Goal: Find specific page/section: Find specific page/section

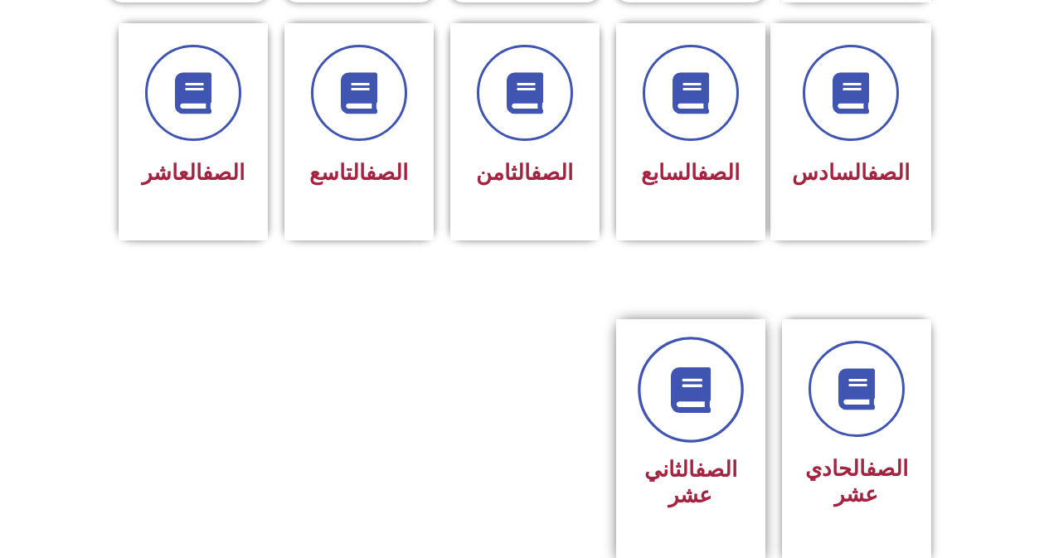
scroll to position [747, 0]
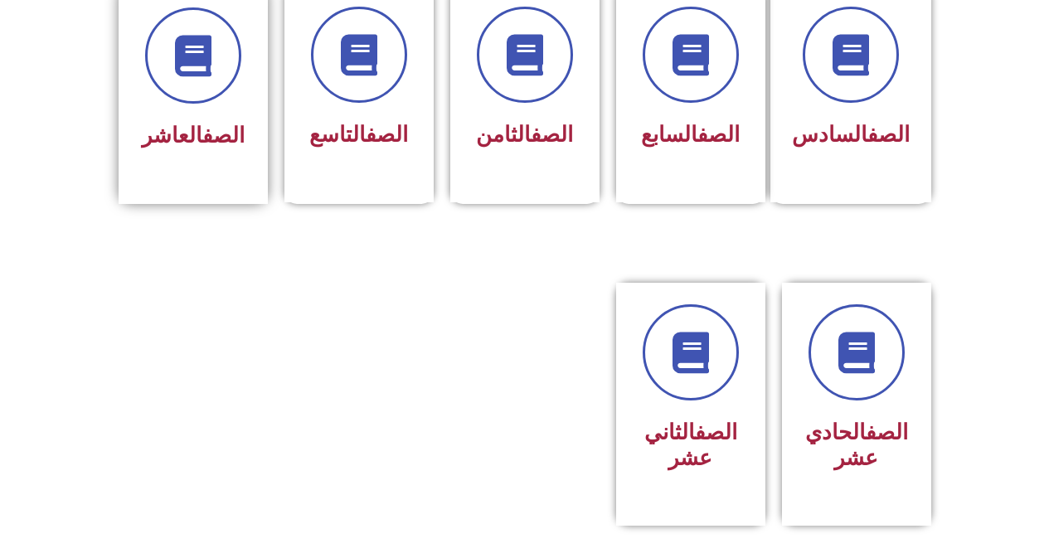
click at [227, 123] on link "الصف" at bounding box center [223, 135] width 42 height 25
click at [174, 123] on span "الصف العاشر" at bounding box center [193, 135] width 103 height 25
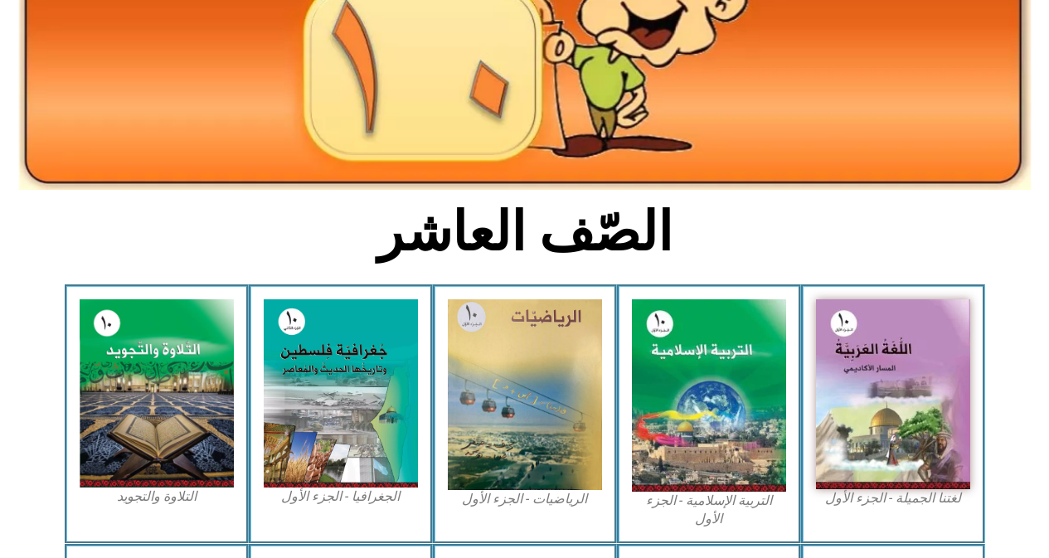
scroll to position [249, 0]
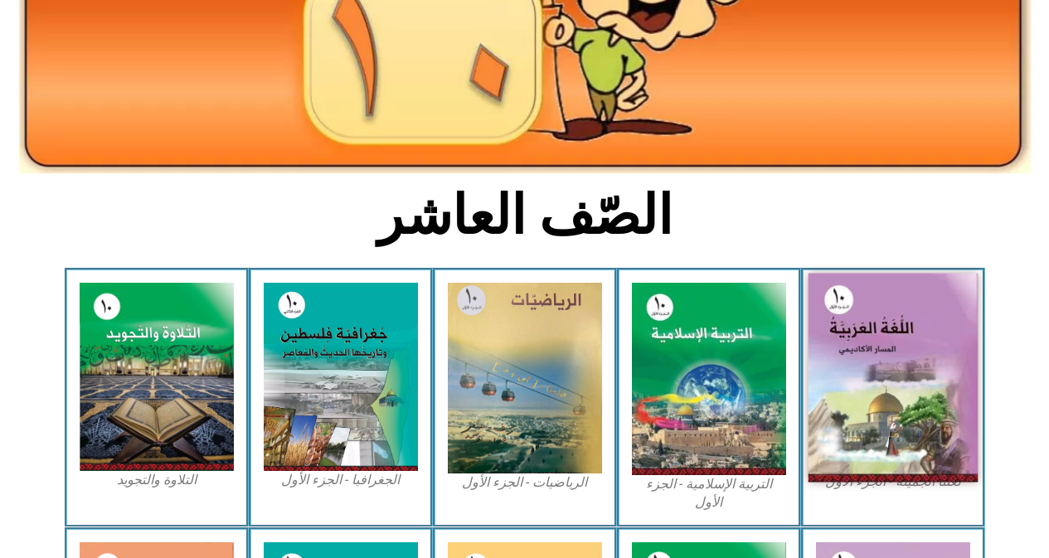
click at [828, 329] on img at bounding box center [893, 378] width 170 height 209
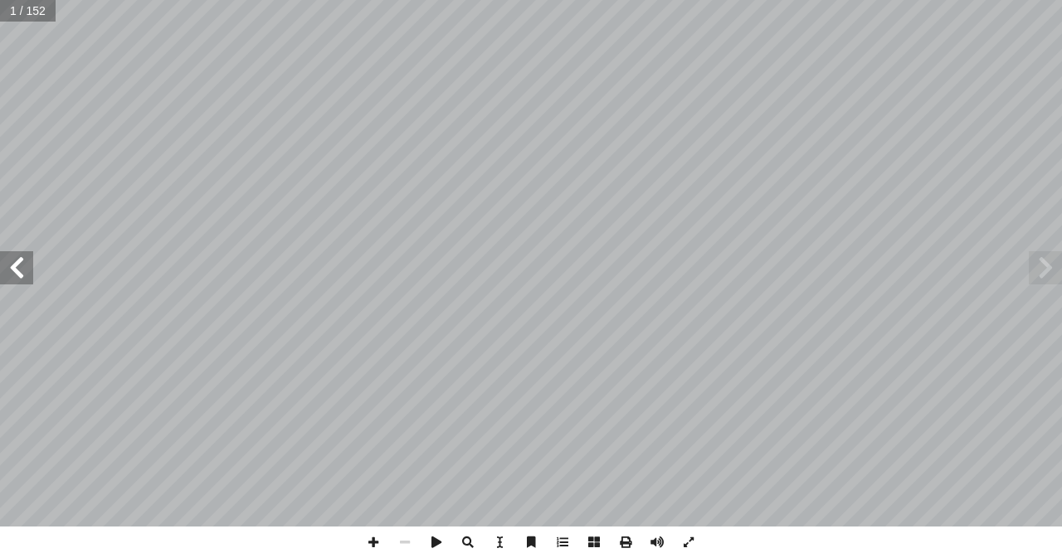
click at [5, 272] on span at bounding box center [16, 267] width 33 height 33
click at [6, 269] on span at bounding box center [16, 267] width 33 height 33
click at [15, 278] on span at bounding box center [16, 267] width 33 height 33
click at [14, 274] on span at bounding box center [16, 267] width 33 height 33
click at [16, 273] on span at bounding box center [16, 267] width 33 height 33
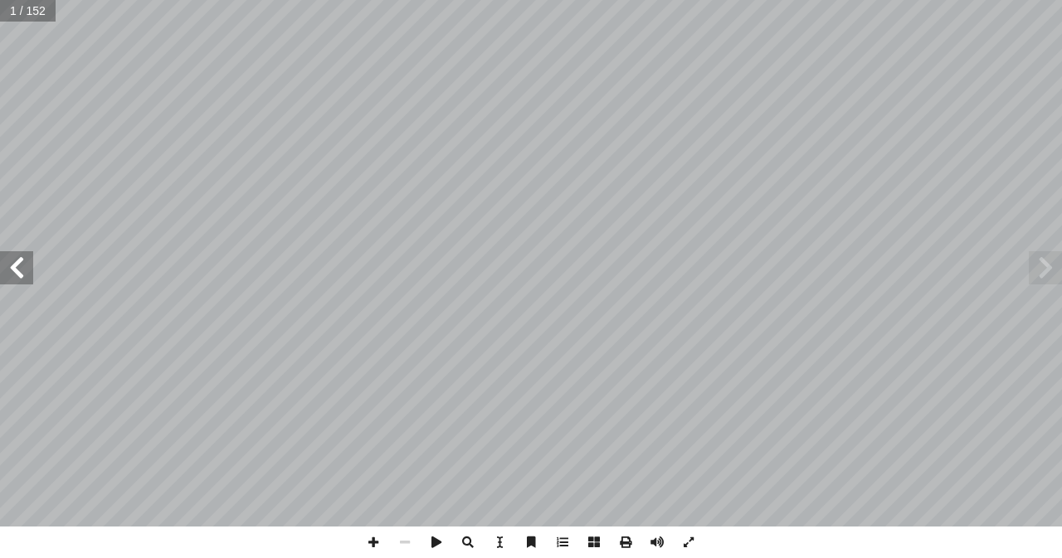
click at [12, 273] on span at bounding box center [16, 267] width 33 height 33
click at [13, 273] on span at bounding box center [16, 267] width 33 height 33
click at [15, 270] on span at bounding box center [16, 267] width 33 height 33
click at [13, 273] on span at bounding box center [16, 267] width 33 height 33
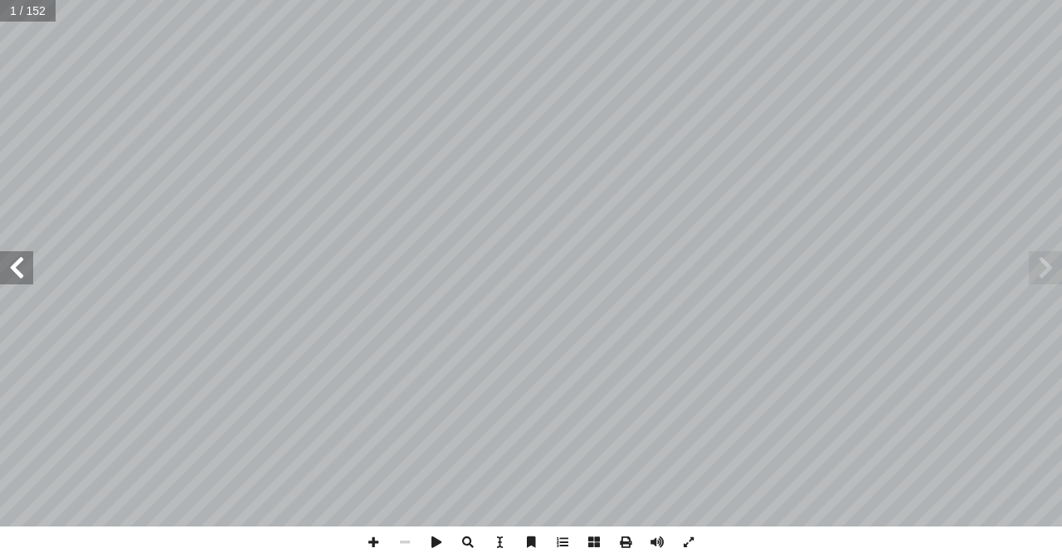
click at [9, 272] on span at bounding box center [16, 267] width 33 height 33
click at [3, 268] on span at bounding box center [16, 267] width 33 height 33
click at [8, 267] on span at bounding box center [16, 267] width 33 height 33
click at [14, 268] on span at bounding box center [16, 267] width 33 height 33
click at [15, 269] on span at bounding box center [16, 267] width 33 height 33
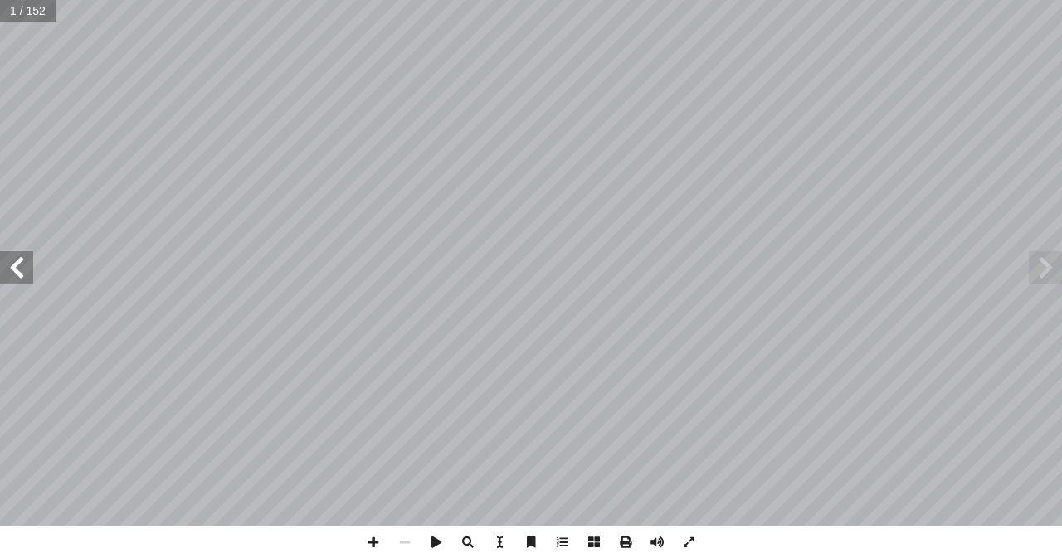
click at [15, 269] on span at bounding box center [16, 267] width 33 height 33
